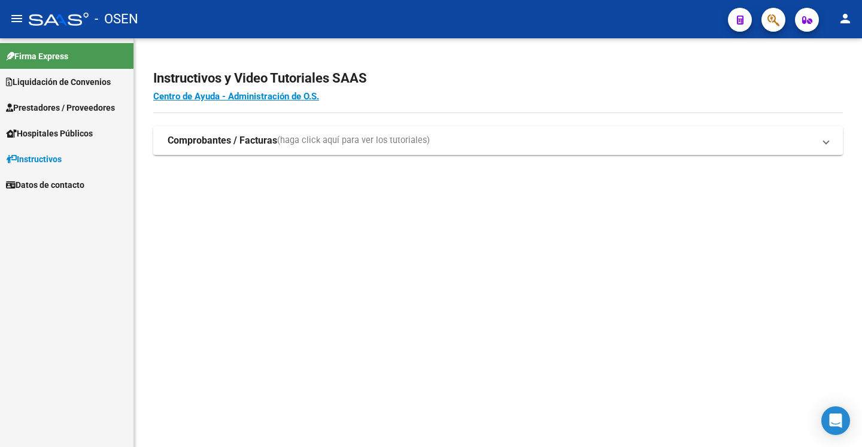
click at [314, 196] on div "Instructivos y Video Tutoriales SAAS Centro de Ayuda - Administración de O.S. C…" at bounding box center [498, 125] width 728 height 174
click at [63, 90] on link "Liquidación de Convenios" at bounding box center [67, 82] width 134 height 26
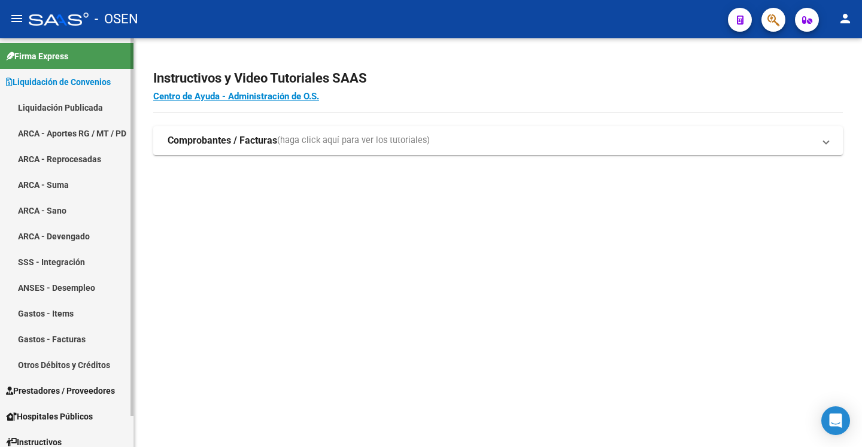
click at [59, 231] on link "ARCA - Devengado" at bounding box center [67, 236] width 134 height 26
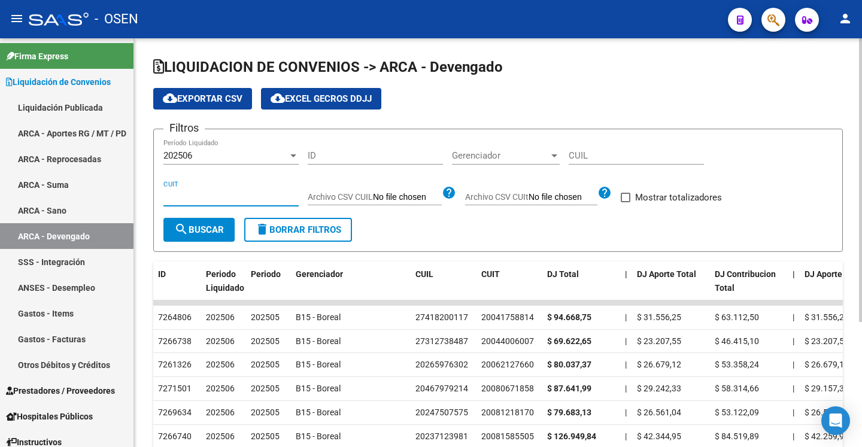
click at [193, 196] on input "CUIT" at bounding box center [230, 197] width 135 height 11
paste input "30-70725780-2"
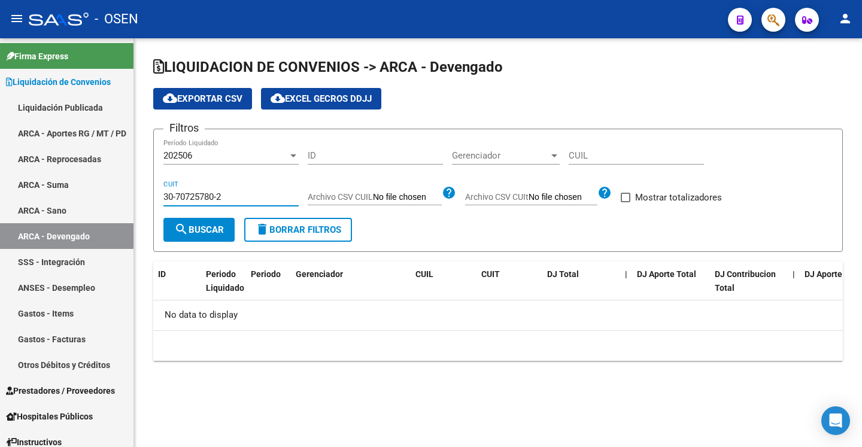
type input "30-70725780-2"
click at [193, 234] on span "search Buscar" at bounding box center [199, 230] width 50 height 11
click at [232, 324] on div "No data to display" at bounding box center [498, 316] width 690 height 30
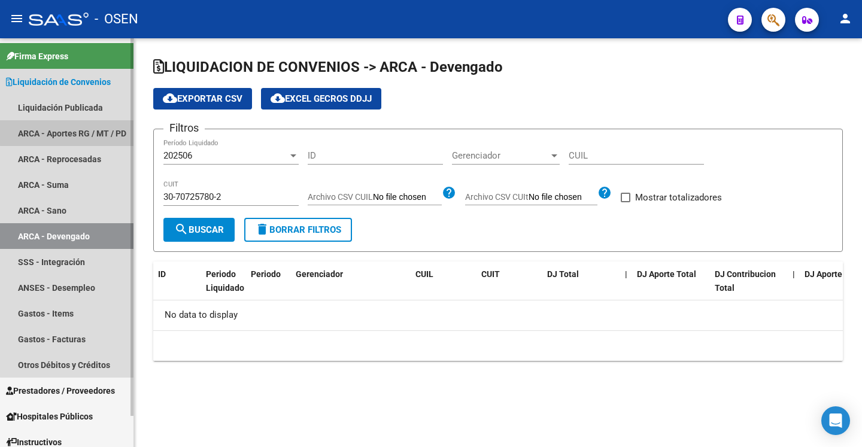
click at [72, 130] on link "ARCA - Aportes RG / MT / PD" at bounding box center [67, 133] width 134 height 26
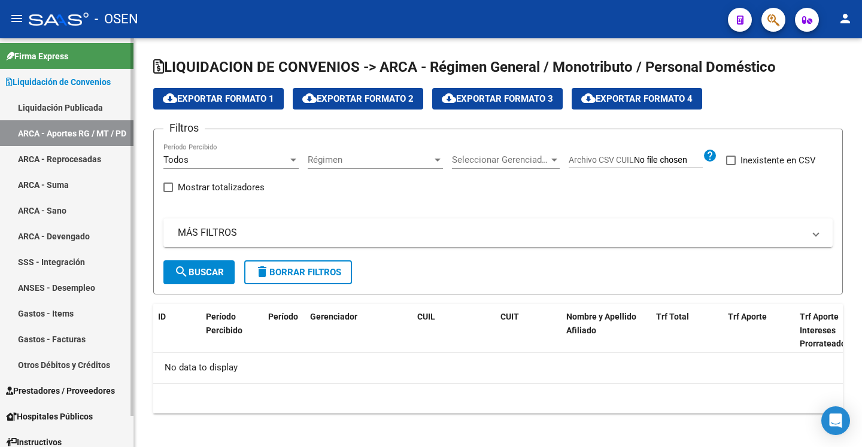
click at [71, 111] on link "Liquidación Publicada" at bounding box center [67, 108] width 134 height 26
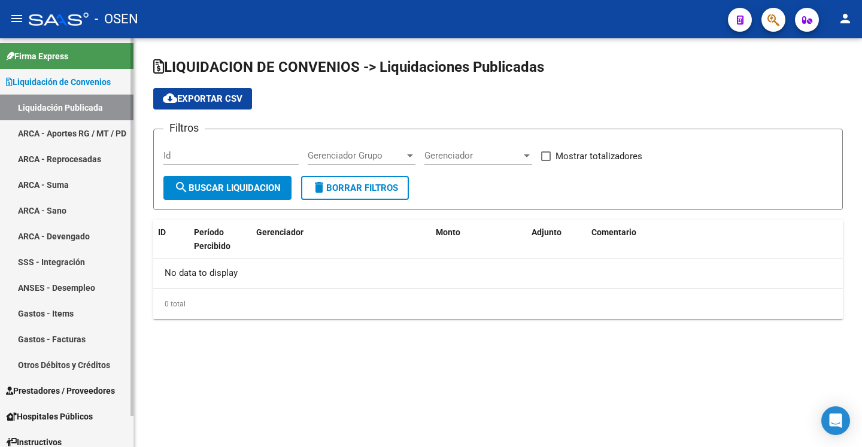
checkbox input "true"
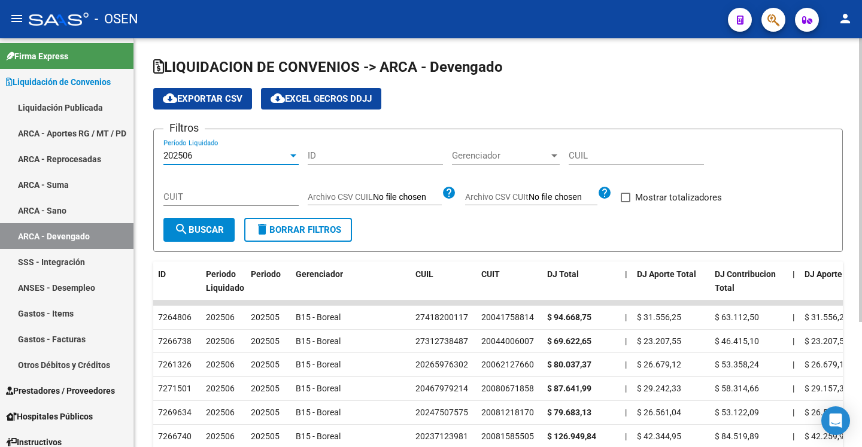
click at [250, 158] on div "202506" at bounding box center [225, 155] width 125 height 11
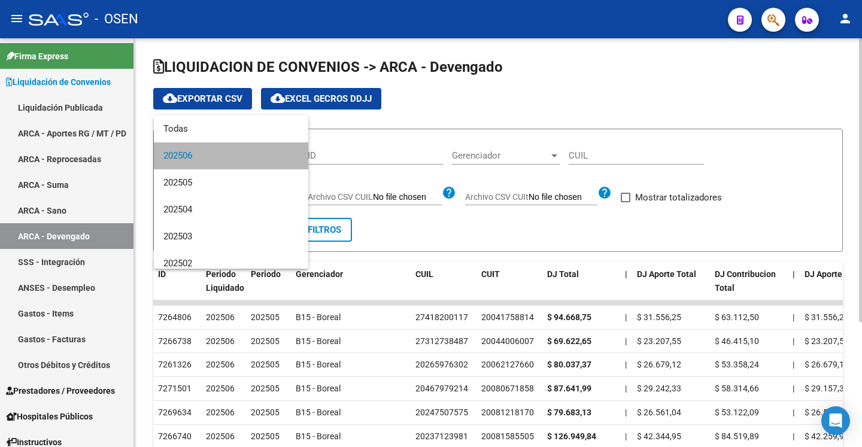
click at [253, 152] on span "202506" at bounding box center [230, 156] width 135 height 27
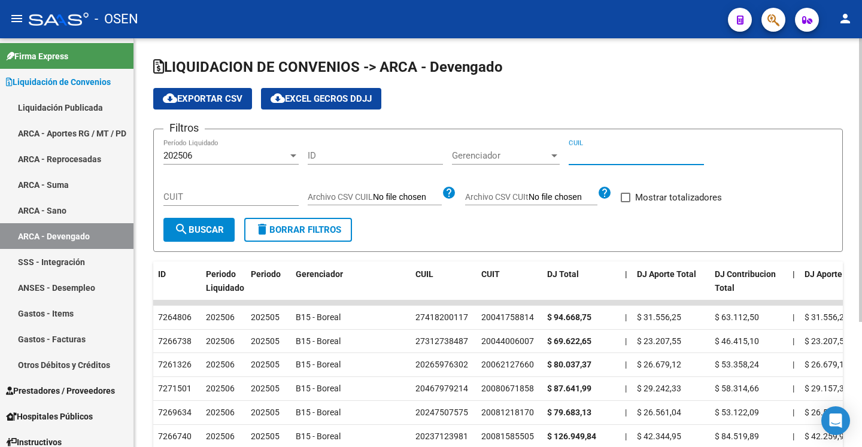
paste input "20-32110608-1"
type input "20-32110608-1"
click at [202, 236] on button "search Buscar" at bounding box center [198, 230] width 71 height 24
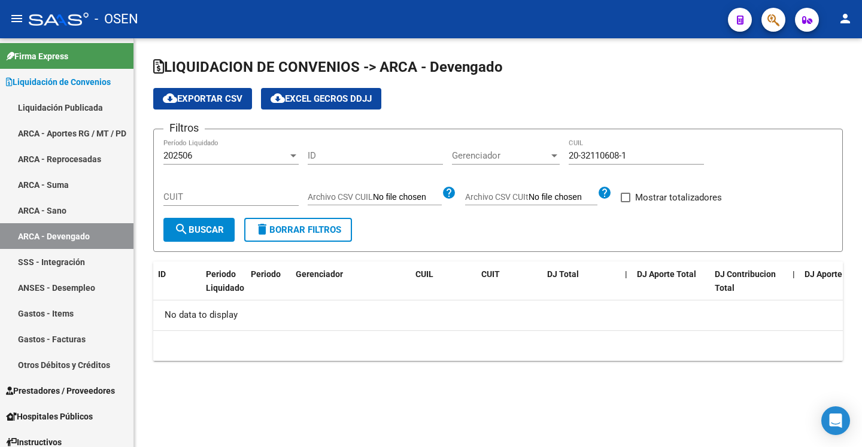
click at [380, 233] on form "Filtros 202506 Período Liquidado ID Gerenciador Gerenciador 20-32110608-1 CUIL …" at bounding box center [498, 190] width 690 height 123
click at [449, 340] on div "10 total 1" at bounding box center [498, 346] width 690 height 30
click at [362, 331] on div "10 total 1" at bounding box center [498, 346] width 690 height 30
click at [219, 198] on input "CUIT" at bounding box center [230, 197] width 135 height 11
paste input "33-54565229-9"
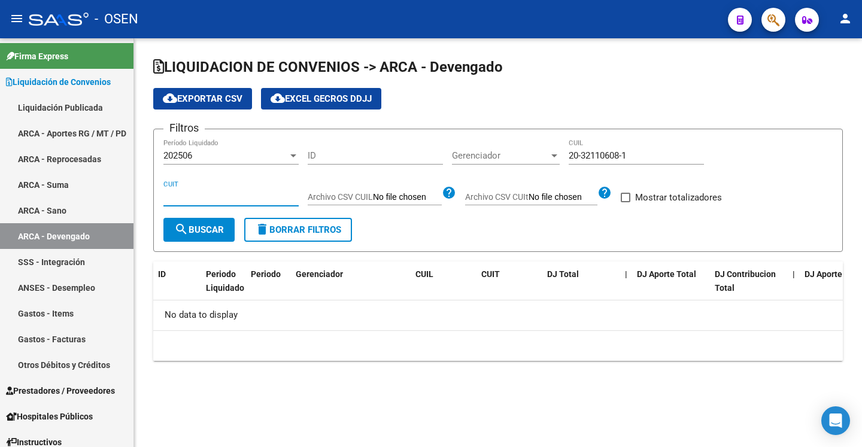
type input "33-54565229-9"
drag, startPoint x: 229, startPoint y: 196, endPoint x: 103, endPoint y: 190, distance: 125.9
click at [102, 184] on mat-sidenav-container "Firma Express Liquidación de Convenios Liquidación Publicada ARCA - Aportes RG …" at bounding box center [431, 242] width 862 height 409
